Goal: Task Accomplishment & Management: Manage account settings

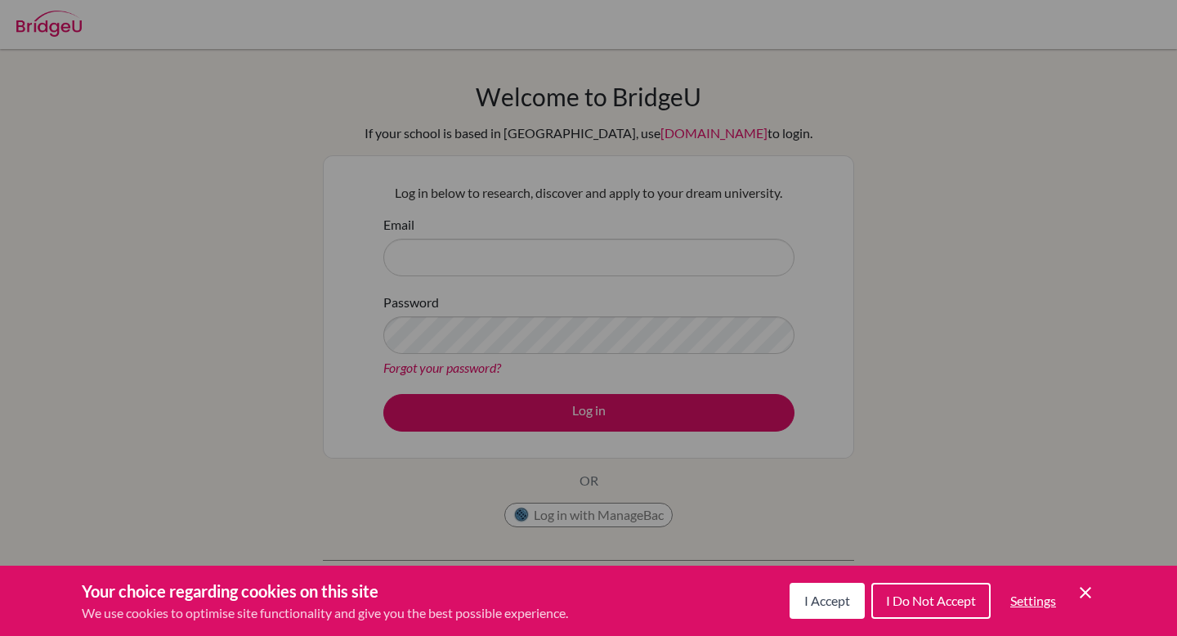
click at [831, 598] on span "I Accept" at bounding box center [827, 601] width 46 height 16
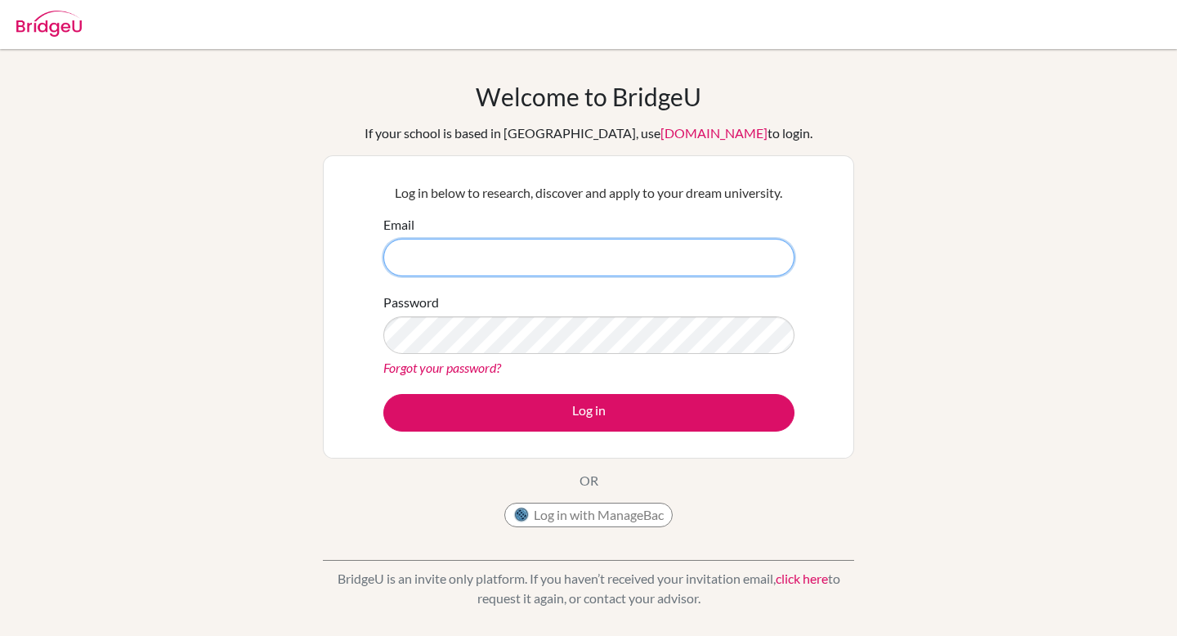
click at [727, 254] on input "Email" at bounding box center [588, 258] width 411 height 38
type input "[EMAIL_ADDRESS][DOMAIN_NAME]"
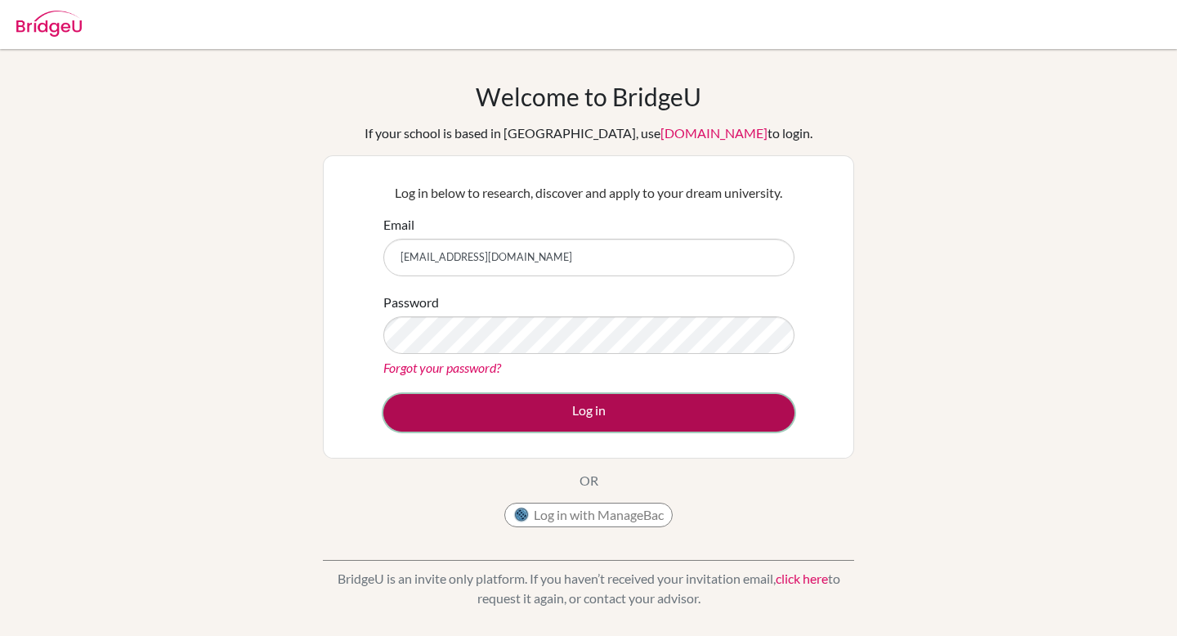
click at [510, 402] on button "Log in" at bounding box center [588, 413] width 411 height 38
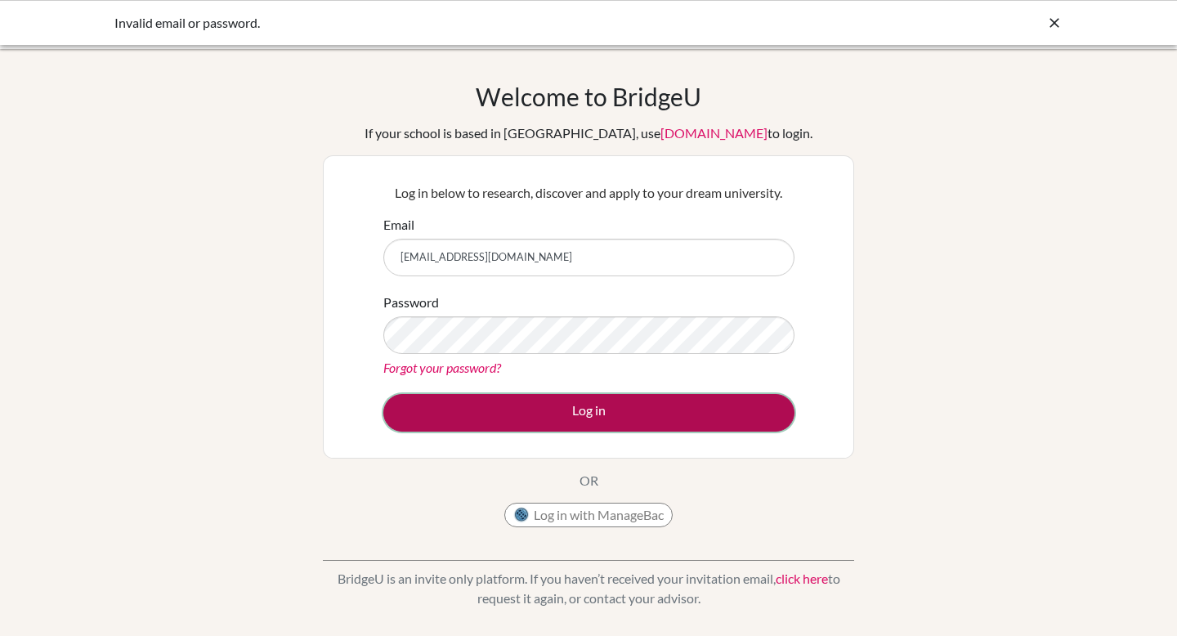
click at [732, 414] on button "Log in" at bounding box center [588, 413] width 411 height 38
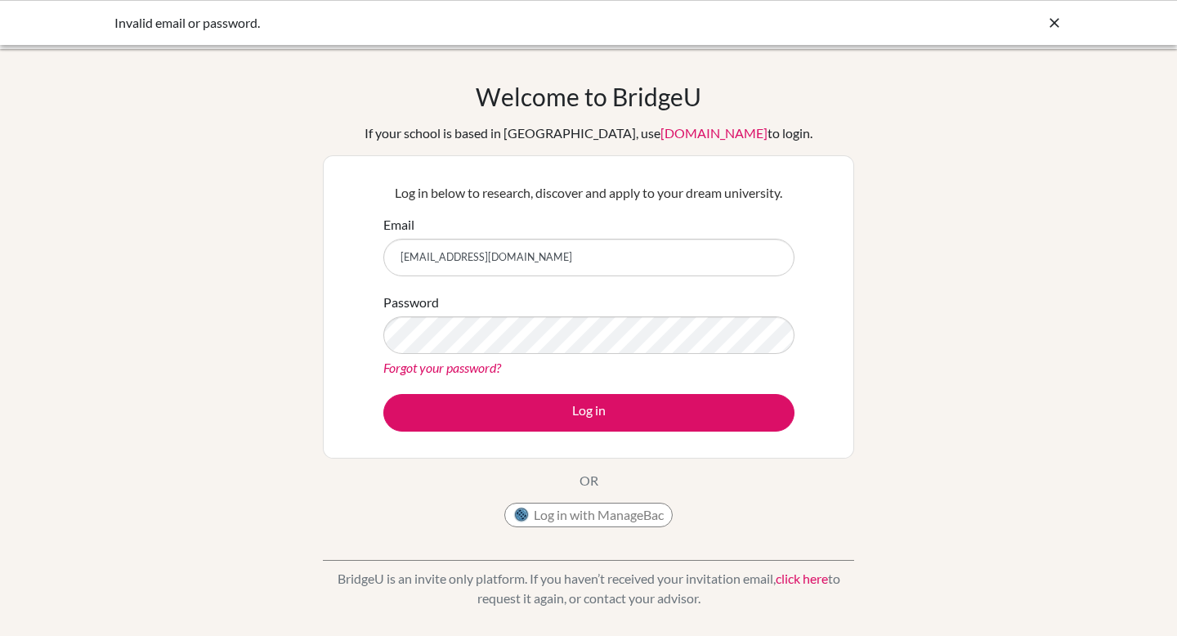
click at [451, 261] on input "[EMAIL_ADDRESS][DOMAIN_NAME]" at bounding box center [588, 258] width 411 height 38
type input "191915@ogrenci.tedankara.k12.tr"
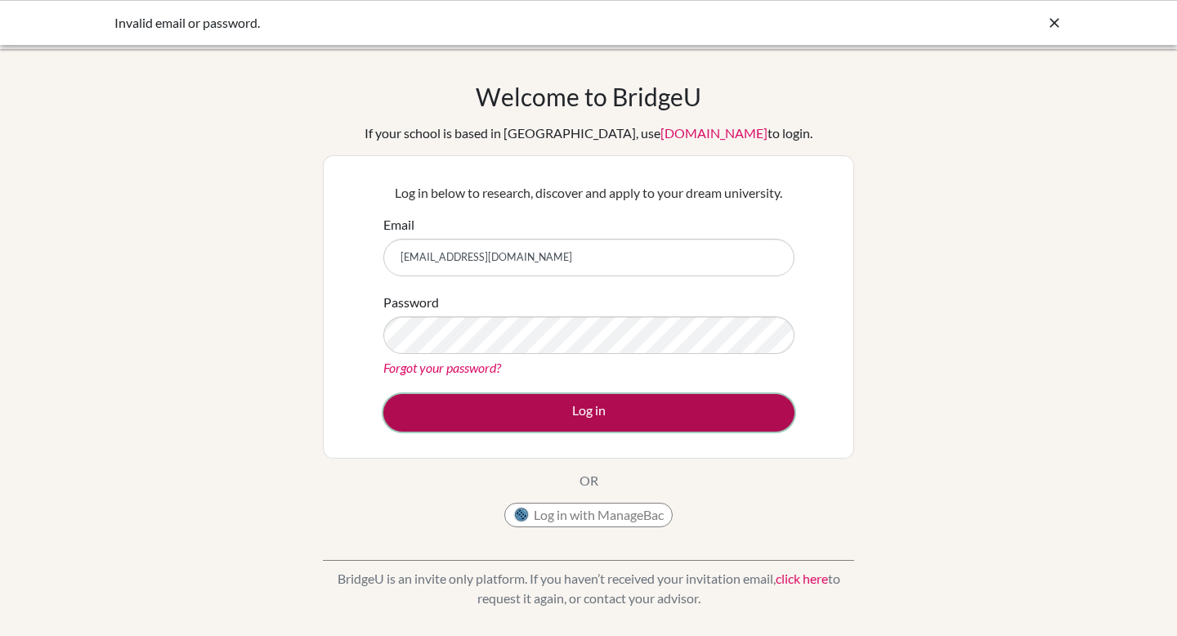
click at [441, 401] on button "Log in" at bounding box center [588, 413] width 411 height 38
